Goal: Navigation & Orientation: Find specific page/section

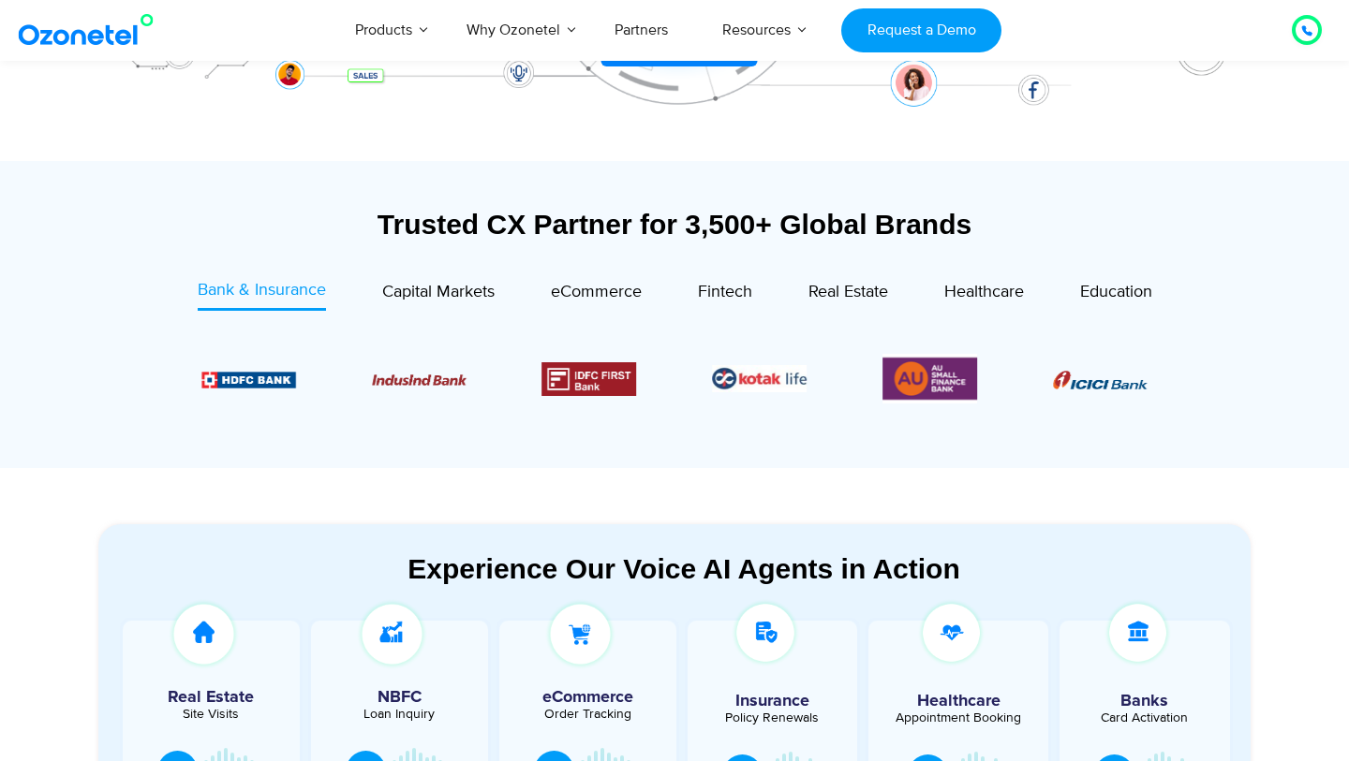
scroll to position [593, 0]
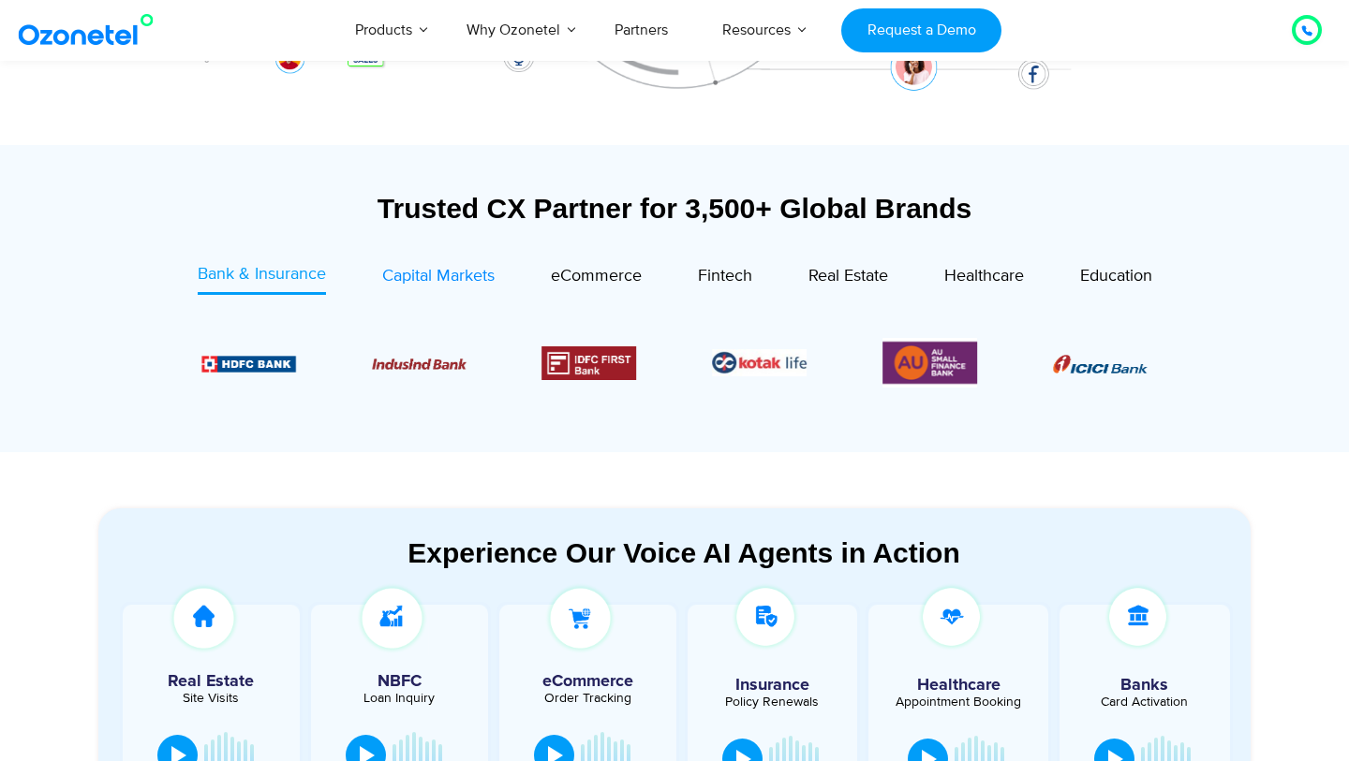
click at [434, 294] on link "Capital Markets" at bounding box center [438, 278] width 112 height 33
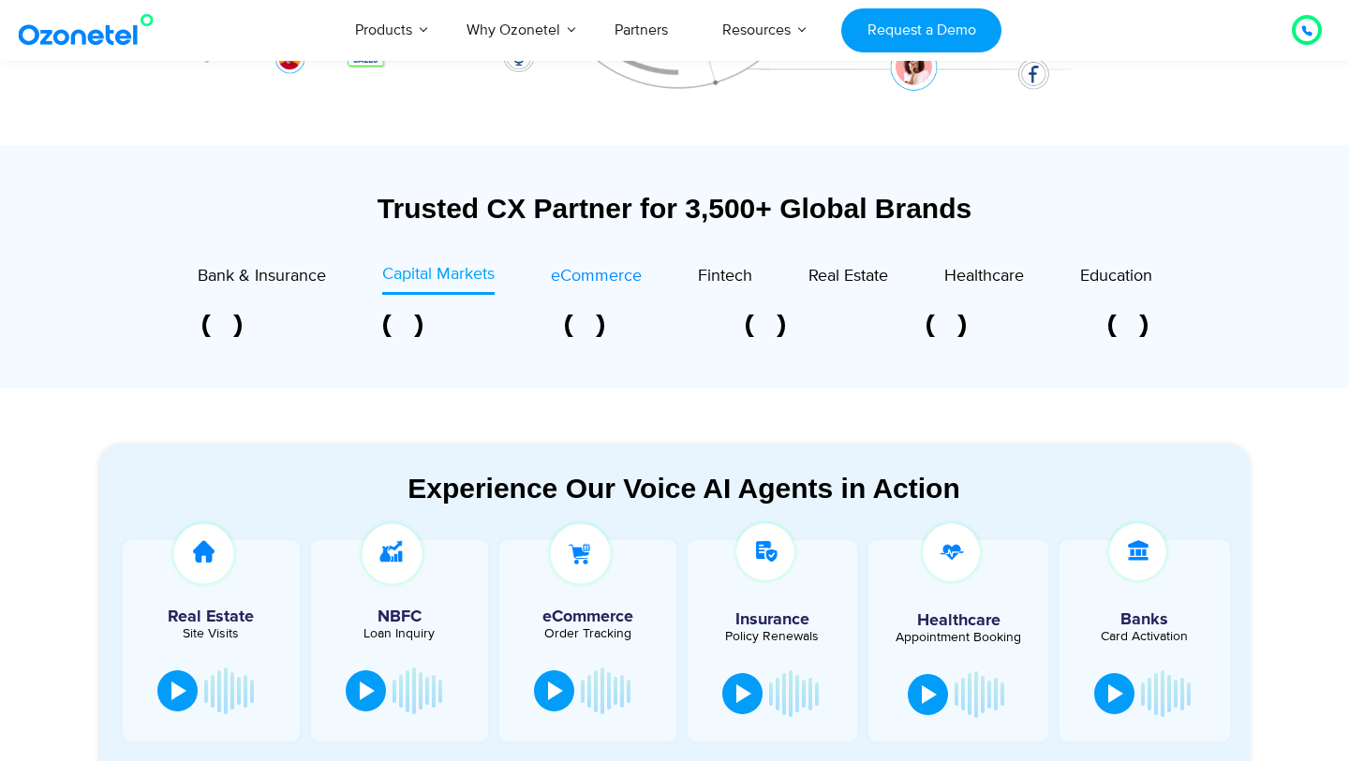
click at [584, 279] on span "eCommerce" at bounding box center [596, 276] width 91 height 21
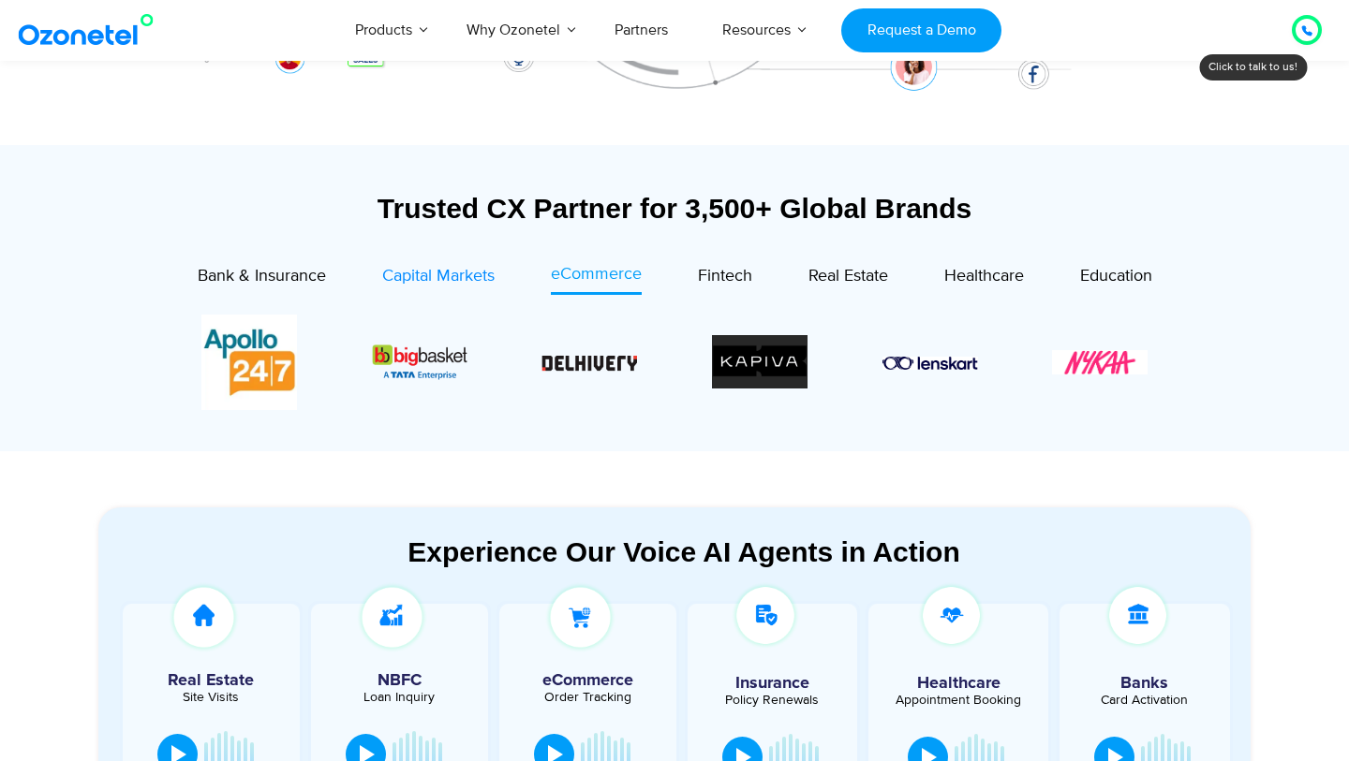
click at [478, 282] on span "Capital Markets" at bounding box center [438, 276] width 112 height 21
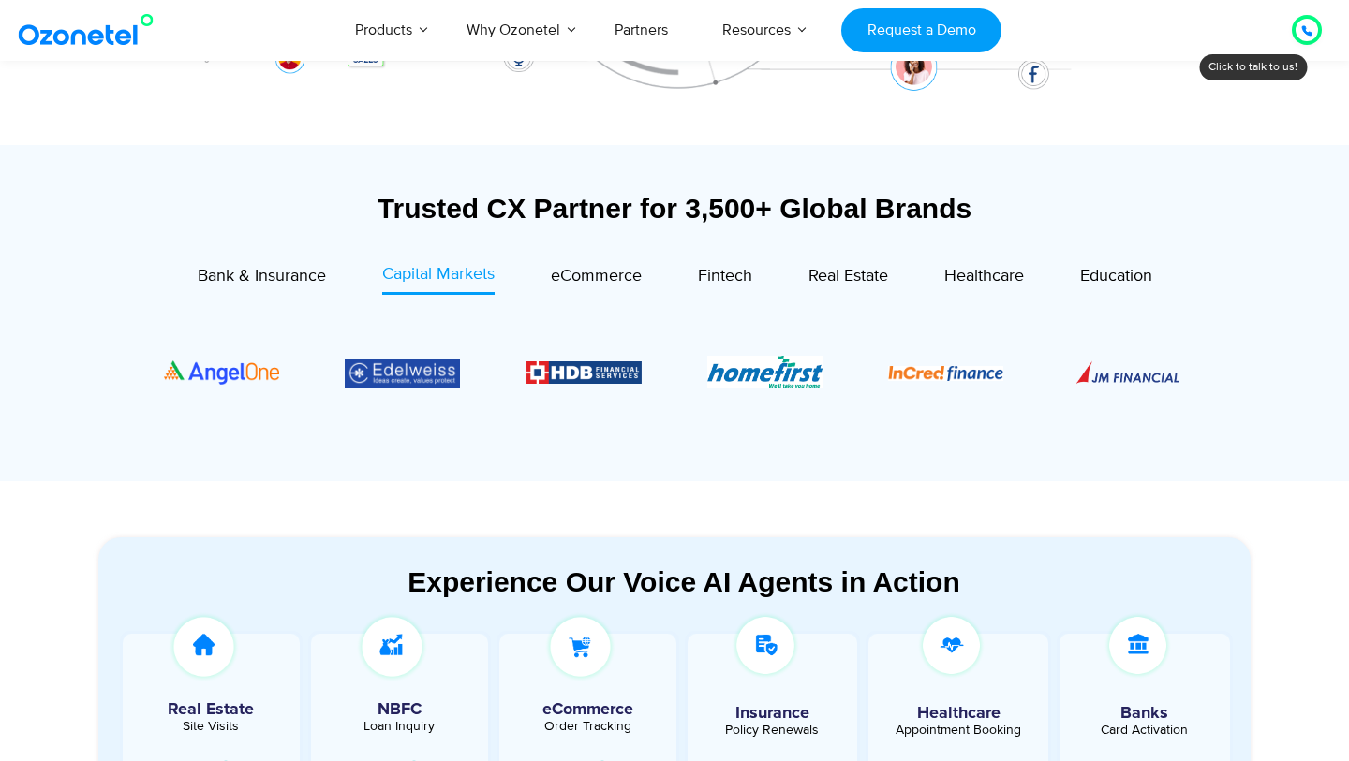
click at [680, 273] on div "Fintech" at bounding box center [697, 278] width 111 height 33
click at [715, 272] on span "Fintech" at bounding box center [725, 276] width 54 height 21
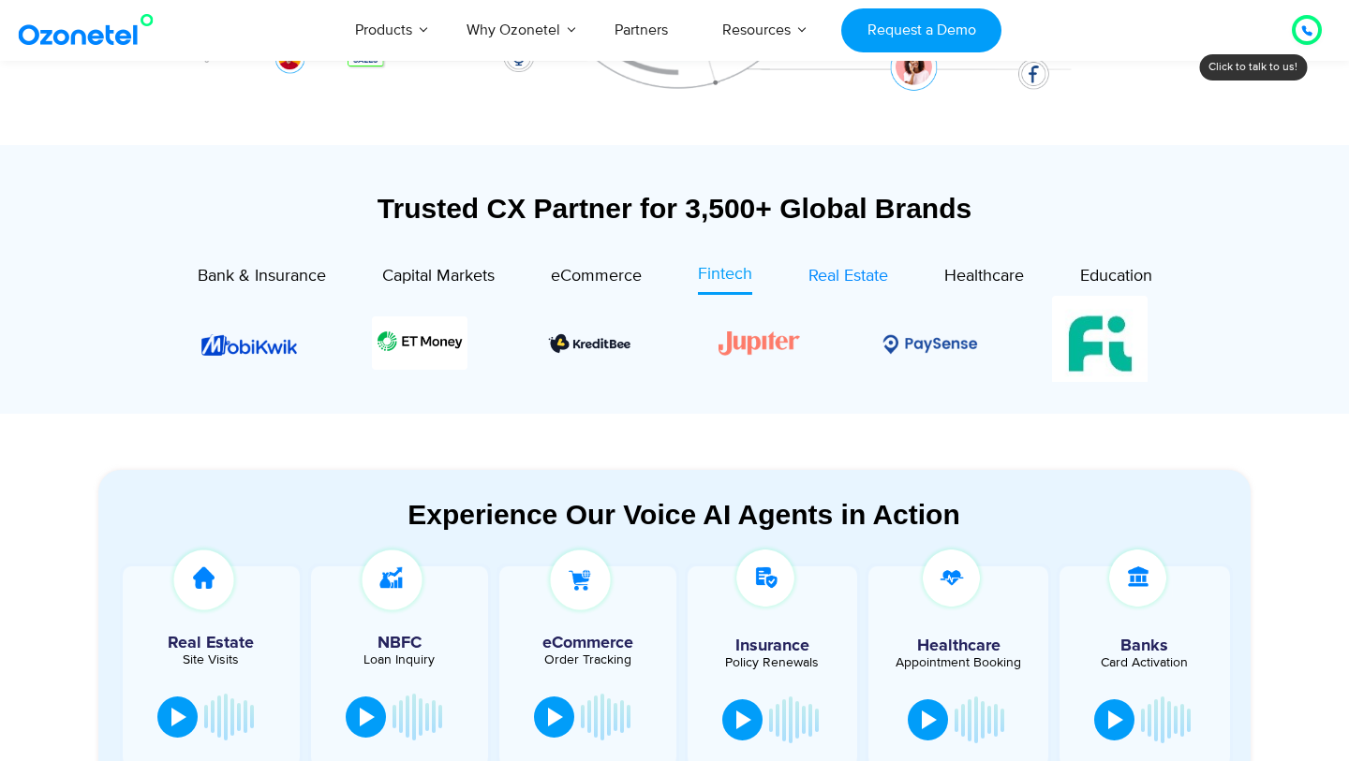
click at [846, 281] on span "Real Estate" at bounding box center [848, 276] width 80 height 21
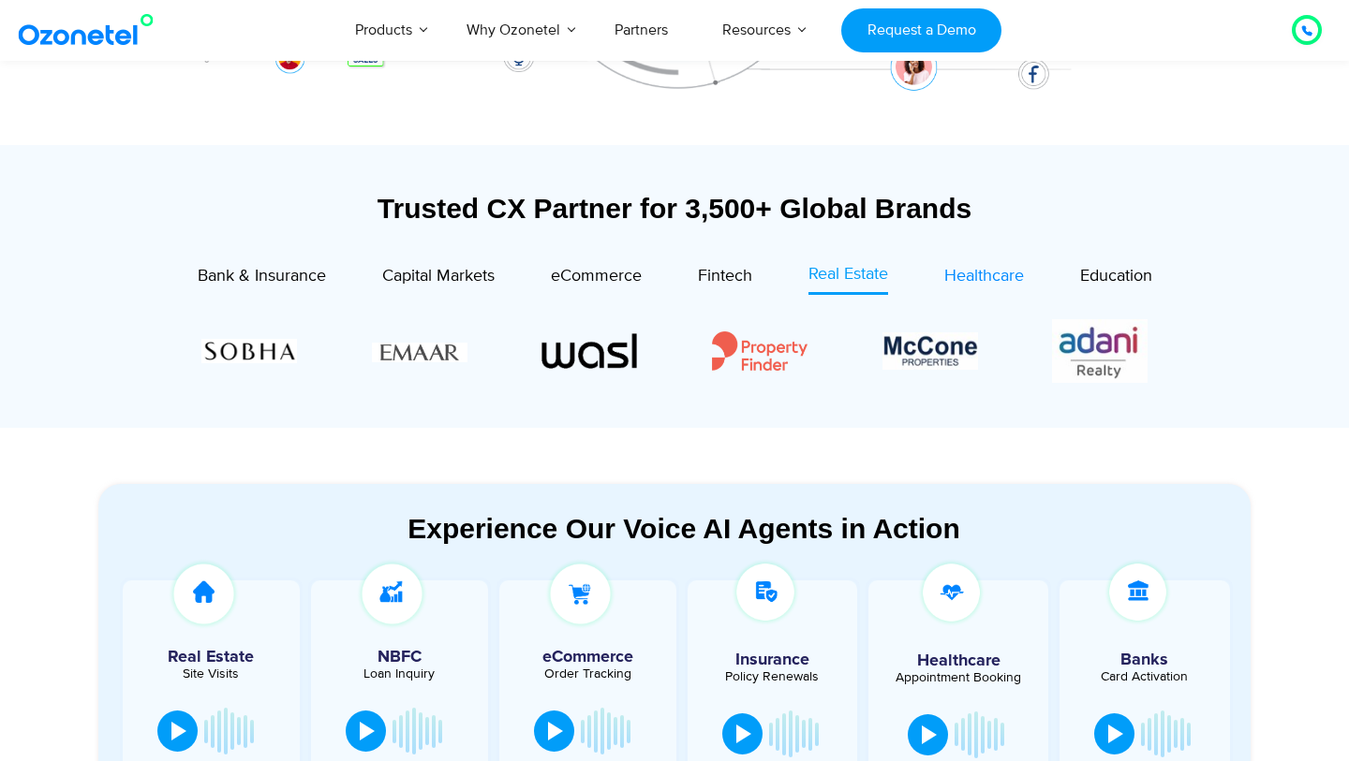
click at [949, 273] on span "Healthcare" at bounding box center [984, 276] width 80 height 21
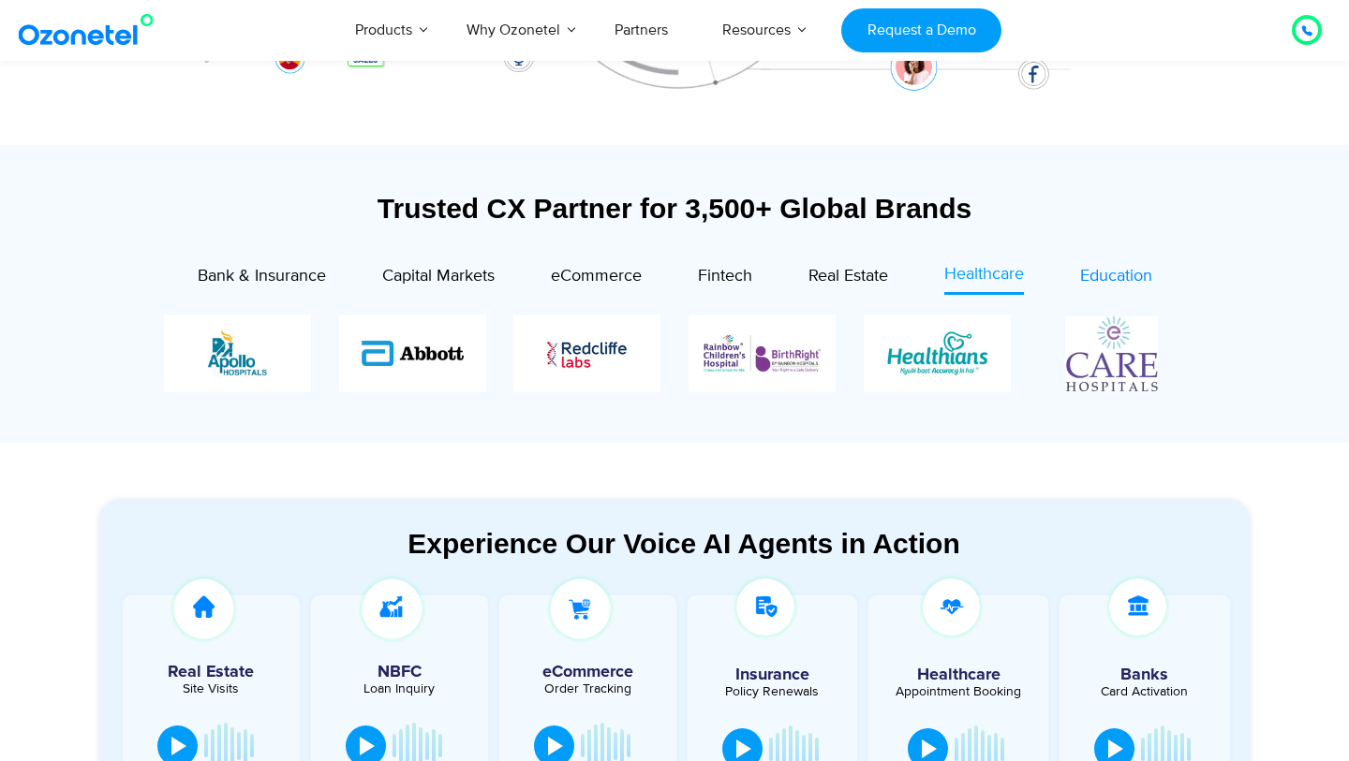
click at [1099, 266] on span "Education" at bounding box center [1116, 276] width 72 height 21
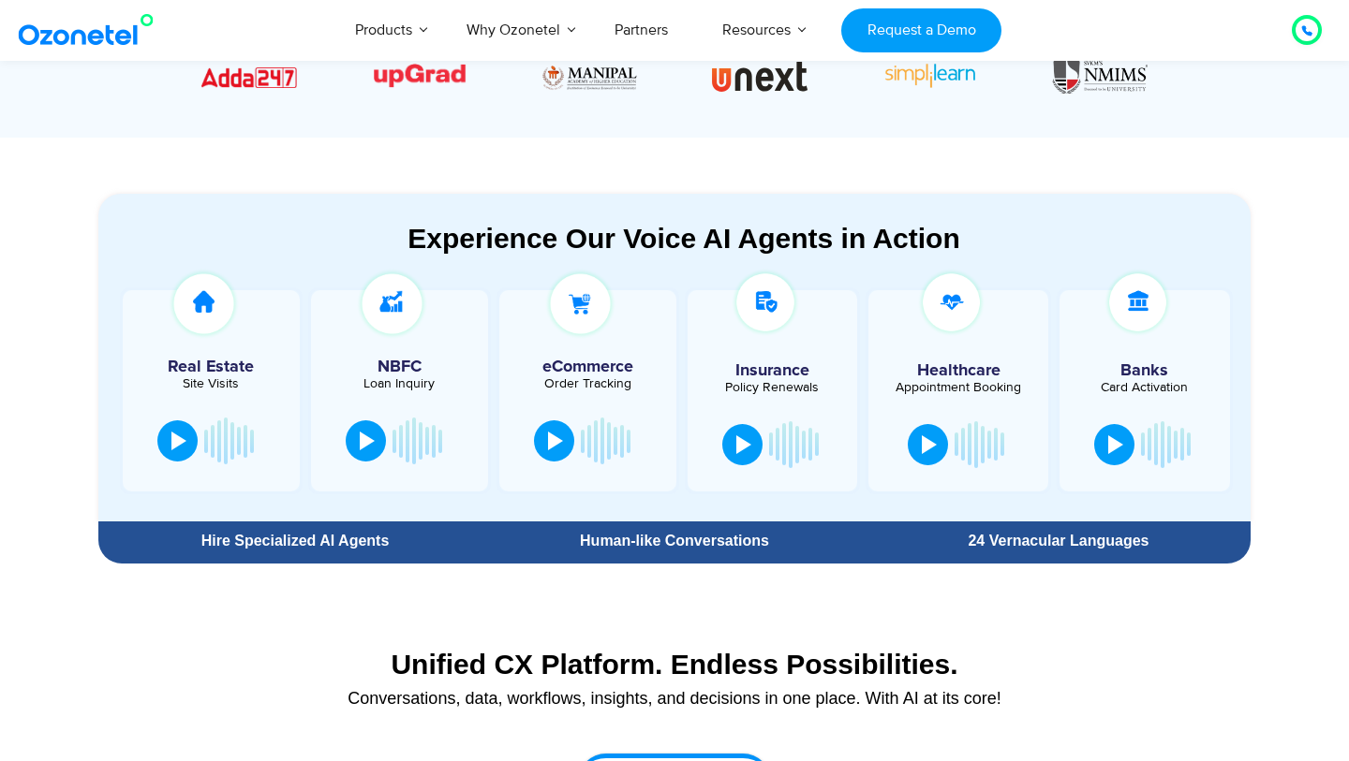
scroll to position [852, 0]
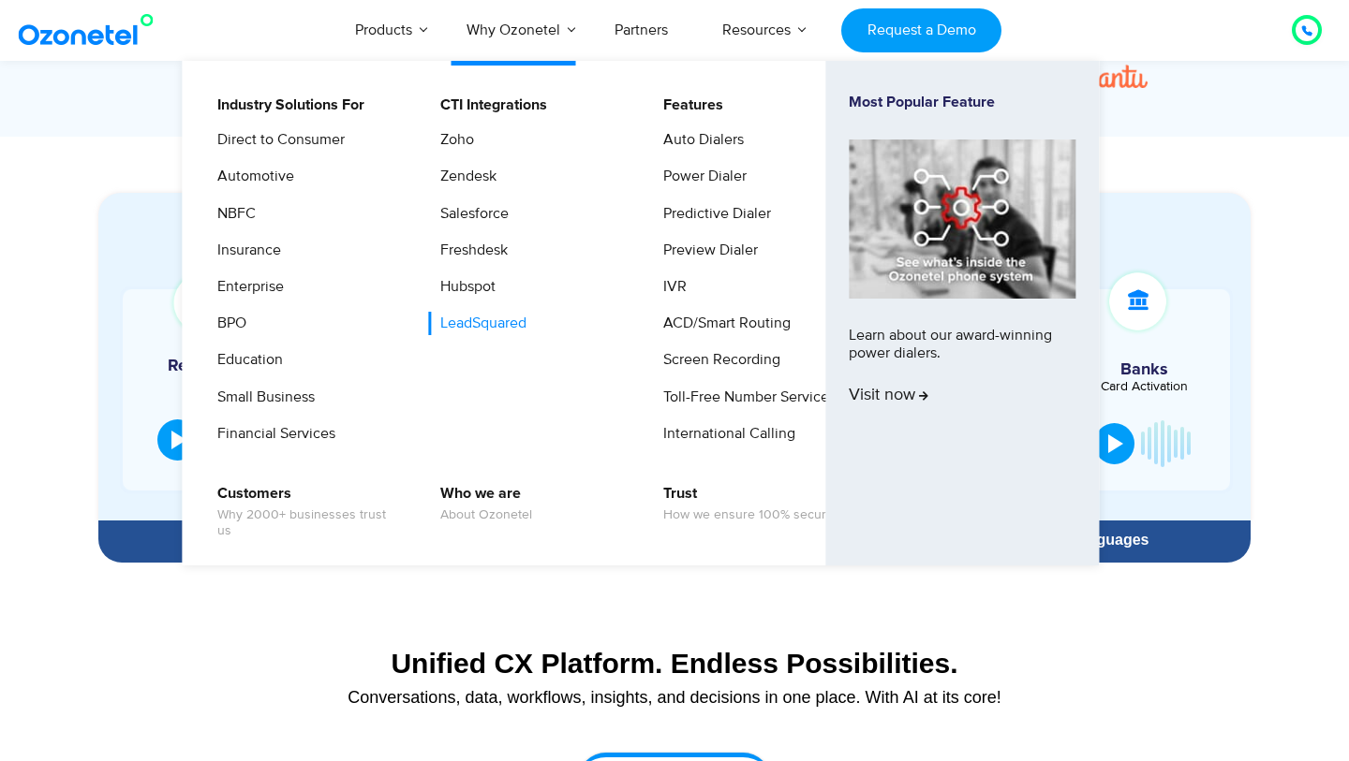
click at [475, 328] on link "LeadSquared" at bounding box center [478, 323] width 101 height 23
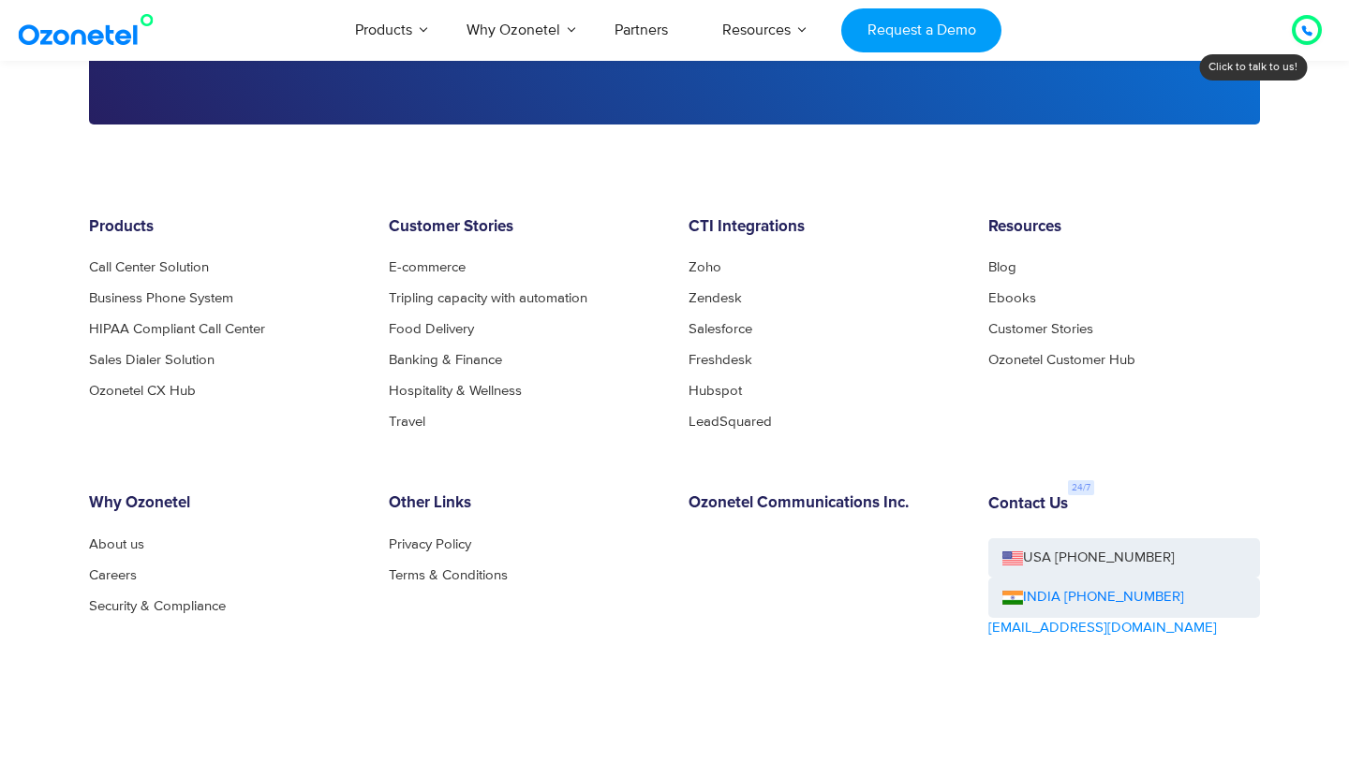
scroll to position [4676, 0]
